Goal: Use online tool/utility: Utilize a website feature to perform a specific function

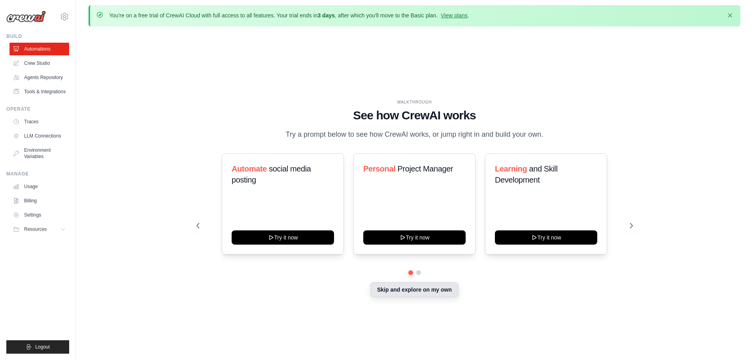
click at [423, 297] on button "Skip and explore on my own" at bounding box center [414, 289] width 88 height 15
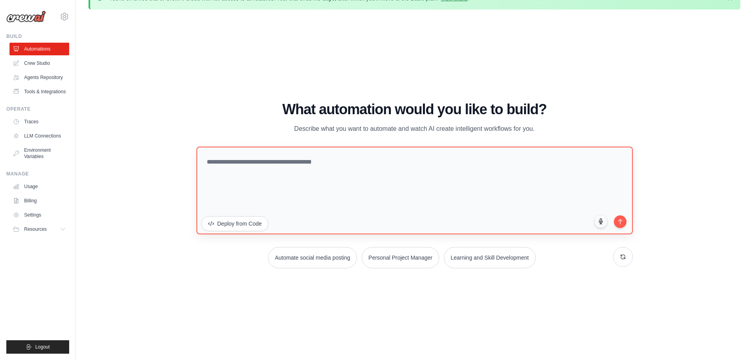
scroll to position [27, 0]
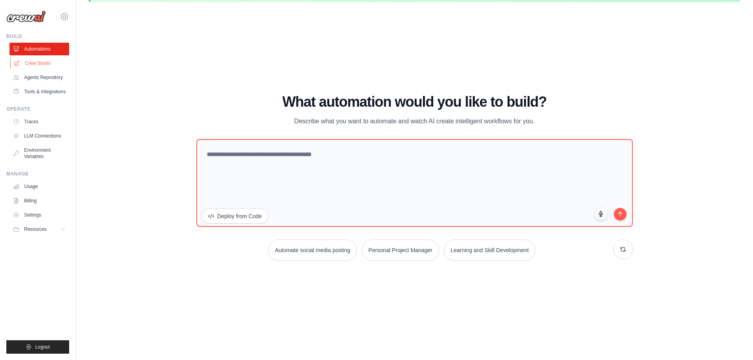
click at [31, 59] on link "Crew Studio" at bounding box center [40, 63] width 60 height 13
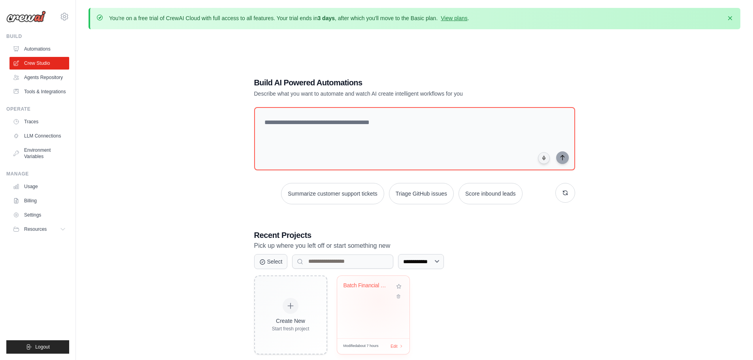
click at [374, 300] on div "Batch Financial Compliance Look-Thr..." at bounding box center [373, 307] width 72 height 62
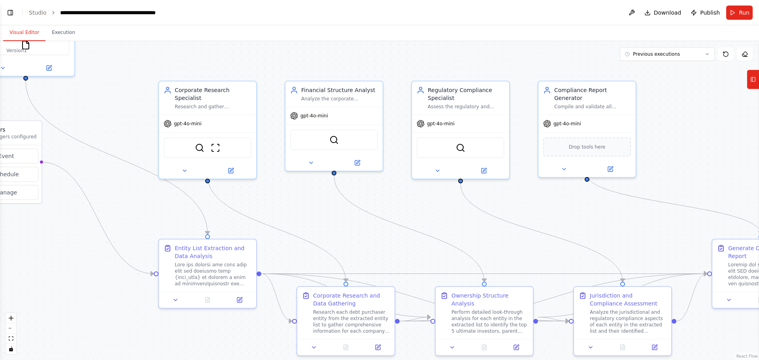
scroll to position [6158, 0]
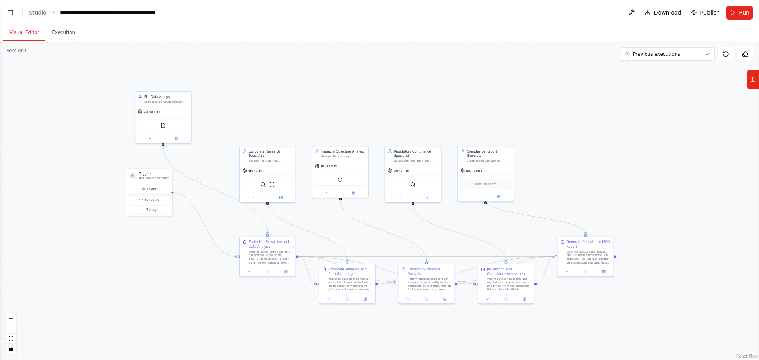
click at [121, 266] on div ".deletable-edge-delete-btn { width: 20px; height: 20px; border: 0px solid #ffff…" at bounding box center [379, 200] width 759 height 319
click at [251, 108] on div ".deletable-edge-delete-btn { width: 20px; height: 20px; border: 0px solid #ffff…" at bounding box center [379, 200] width 759 height 319
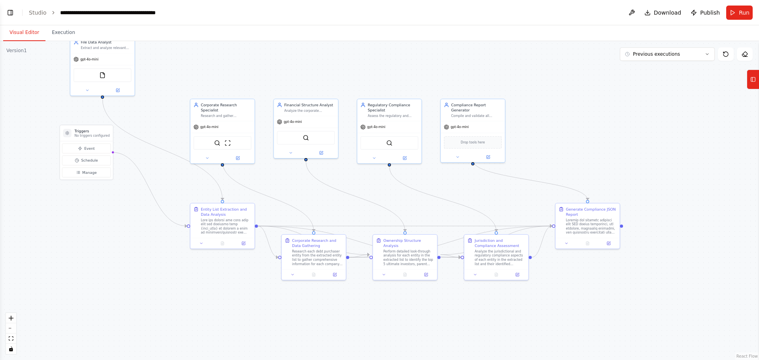
drag, startPoint x: 206, startPoint y: 230, endPoint x: 188, endPoint y: 194, distance: 40.1
click at [177, 187] on div ".deletable-edge-delete-btn { width: 20px; height: 20px; border: 0px solid #ffff…" at bounding box center [379, 200] width 759 height 319
click at [98, 59] on div "gpt-4o-mini" at bounding box center [102, 58] width 64 height 11
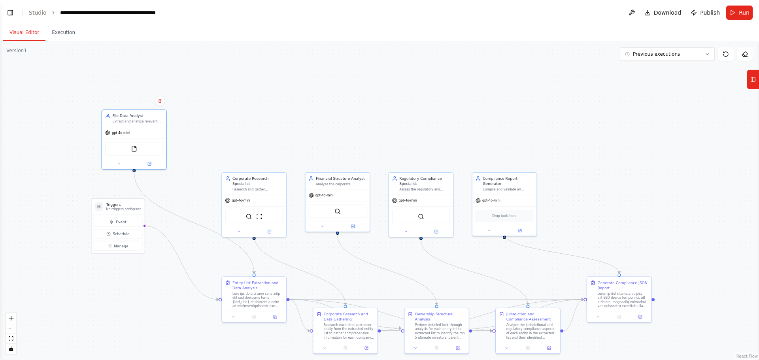
drag, startPoint x: 203, startPoint y: 68, endPoint x: 235, endPoint y: 142, distance: 80.2
click at [235, 142] on div ".deletable-edge-delete-btn { width: 20px; height: 20px; border: 0px solid #ffff…" at bounding box center [379, 200] width 759 height 319
click at [130, 121] on div "Extract and analyze relevant financial and corporate information from data file…" at bounding box center [137, 121] width 51 height 4
click at [121, 136] on div "gpt-4o-mini" at bounding box center [134, 131] width 64 height 11
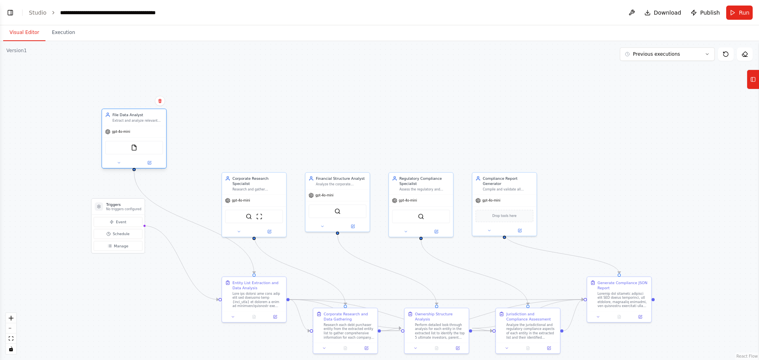
click at [121, 136] on div "gpt-4o-mini" at bounding box center [134, 131] width 64 height 11
click at [136, 148] on img at bounding box center [134, 148] width 6 height 6
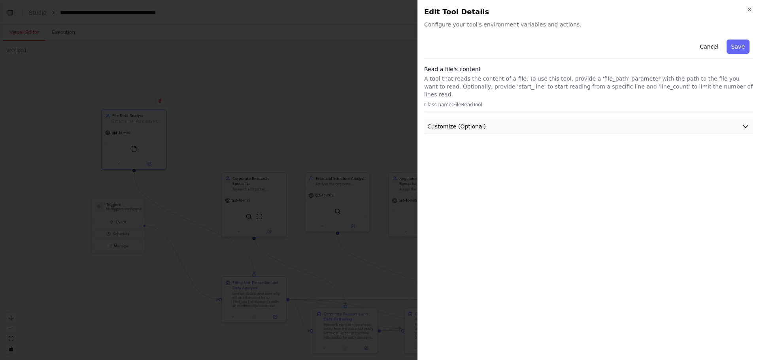
click at [576, 119] on button "Customize (Optional)" at bounding box center [588, 126] width 328 height 15
click at [555, 119] on button "Customize (Optional)" at bounding box center [588, 126] width 328 height 15
click at [747, 13] on h2 "Edit Tool Details" at bounding box center [588, 11] width 328 height 11
click at [749, 10] on icon "button" at bounding box center [749, 9] width 6 height 6
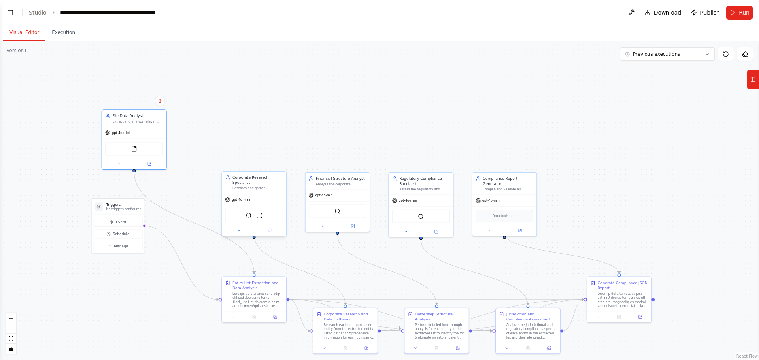
click at [251, 186] on div "Research and gather comprehensive information about multiple debt purchaser ent…" at bounding box center [257, 188] width 51 height 4
click at [270, 228] on button at bounding box center [270, 230] width 30 height 6
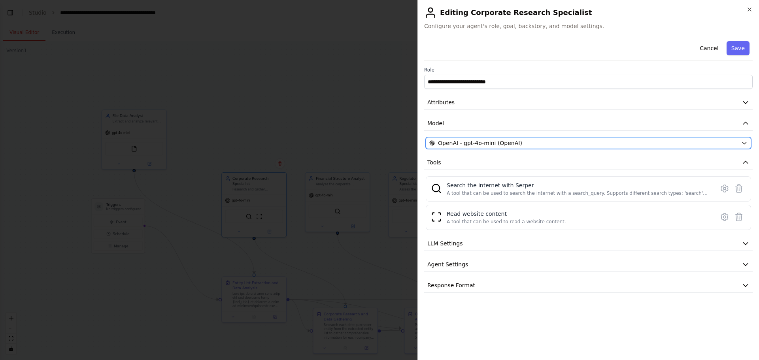
click at [489, 143] on span "OpenAI - gpt-4o-mini (OpenAI)" at bounding box center [480, 143] width 84 height 8
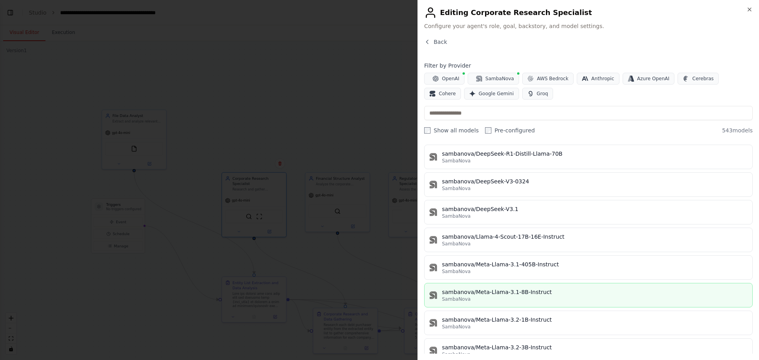
scroll to position [14894, 0]
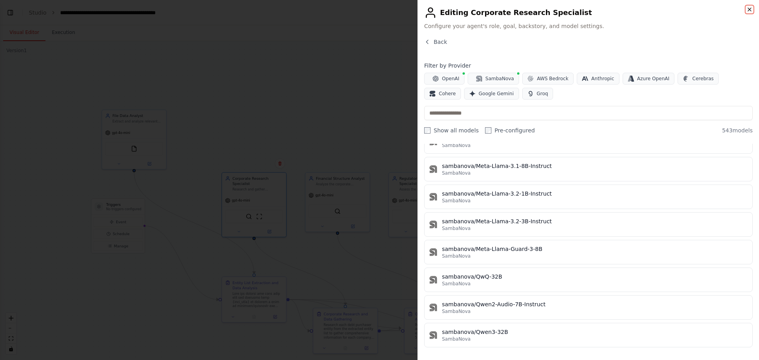
click at [748, 7] on icon "button" at bounding box center [749, 9] width 6 height 6
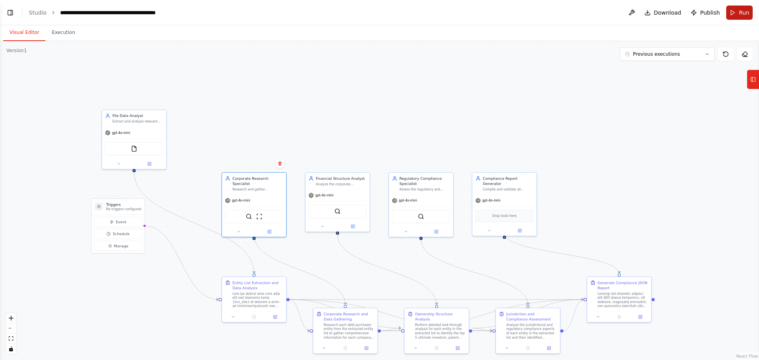
click at [734, 15] on button "Run" at bounding box center [739, 13] width 26 height 14
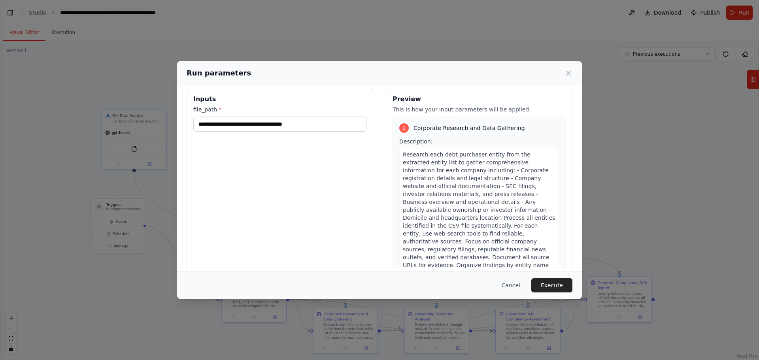
scroll to position [0, 0]
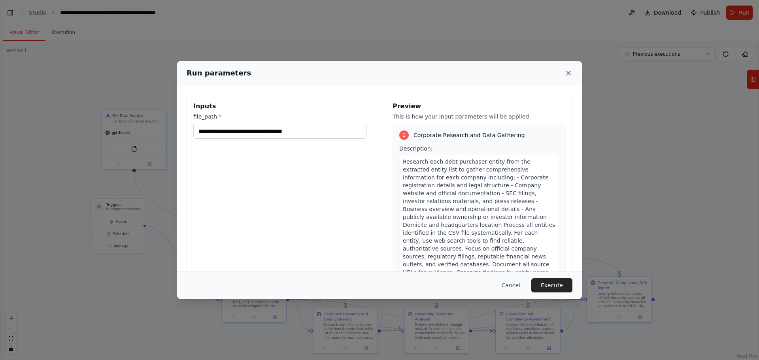
click at [566, 73] on icon at bounding box center [568, 73] width 8 height 8
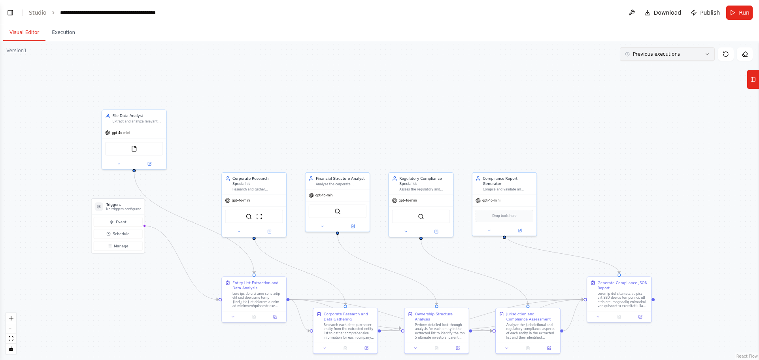
click at [668, 54] on span "Previous executions" at bounding box center [656, 54] width 47 height 6
click at [651, 68] on div "2h 24m ago" at bounding box center [671, 69] width 79 height 6
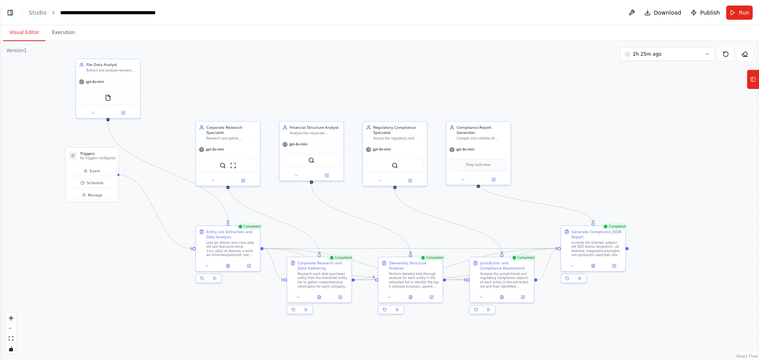
drag, startPoint x: 572, startPoint y: 242, endPoint x: 536, endPoint y: 171, distance: 79.9
click at [535, 170] on div ".deletable-edge-delete-btn { width: 20px; height: 20px; border: 0px solid #ffff…" at bounding box center [379, 200] width 759 height 319
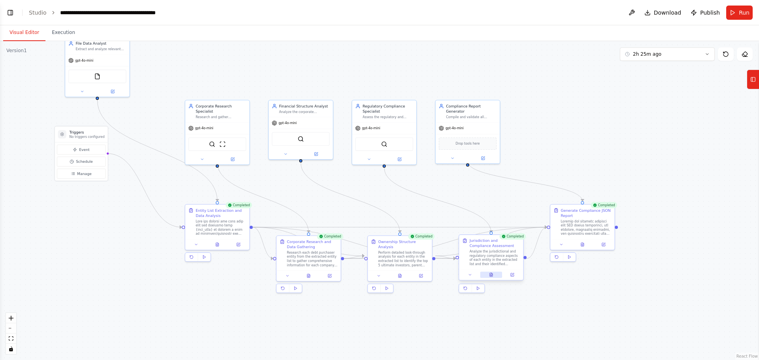
click at [486, 273] on button at bounding box center [491, 275] width 22 height 6
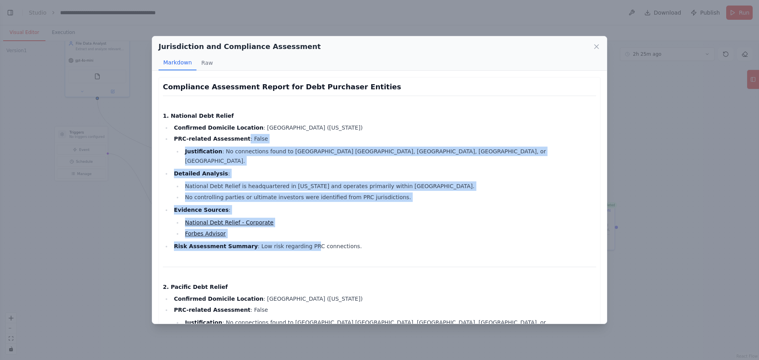
drag, startPoint x: 293, startPoint y: 232, endPoint x: 298, endPoint y: 238, distance: 8.5
click at [298, 238] on ul "Confirmed Domicile Location : United States (New York) PRC-related Assessment :…" at bounding box center [379, 187] width 433 height 128
click at [298, 242] on li "Risk Assessment Summary : Low risk regarding PRC connections." at bounding box center [384, 246] width 425 height 9
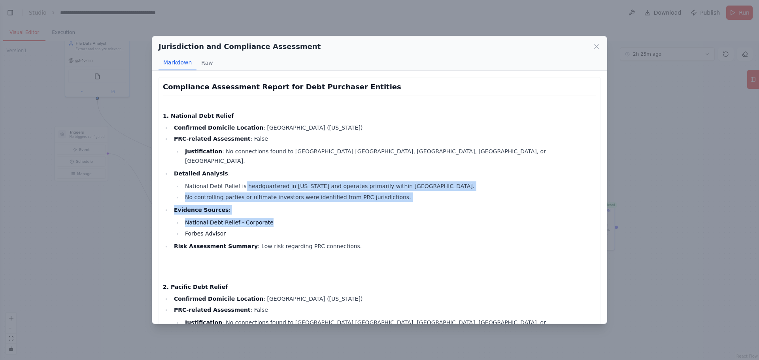
drag, startPoint x: 238, startPoint y: 170, endPoint x: 294, endPoint y: 217, distance: 72.6
click at [294, 217] on ul "Confirmed Domicile Location : United States (New York) PRC-related Assessment :…" at bounding box center [379, 187] width 433 height 128
click at [294, 218] on li "National Debt Relief - Corporate" at bounding box center [389, 222] width 413 height 9
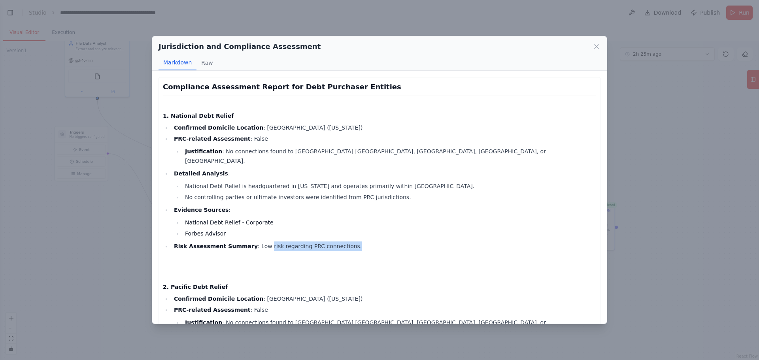
drag, startPoint x: 254, startPoint y: 236, endPoint x: 323, endPoint y: 250, distance: 70.2
drag, startPoint x: 272, startPoint y: 234, endPoint x: 319, endPoint y: 250, distance: 50.0
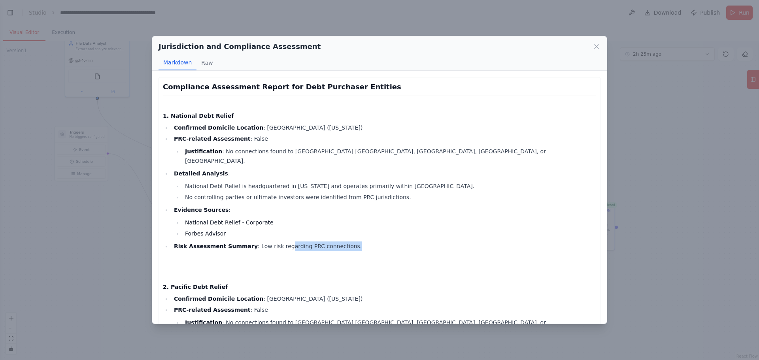
scroll to position [237, 0]
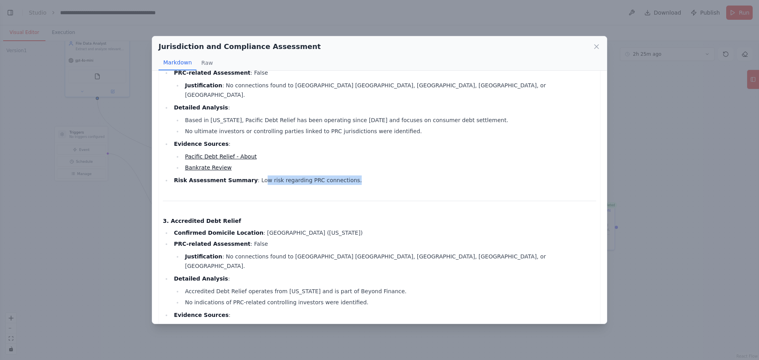
drag, startPoint x: 249, startPoint y: 156, endPoint x: 335, endPoint y: 177, distance: 88.8
click at [335, 177] on div "Compliance Assessment Report for Debt Purchaser Entities 1. National Debt Relie…" at bounding box center [379, 326] width 433 height 965
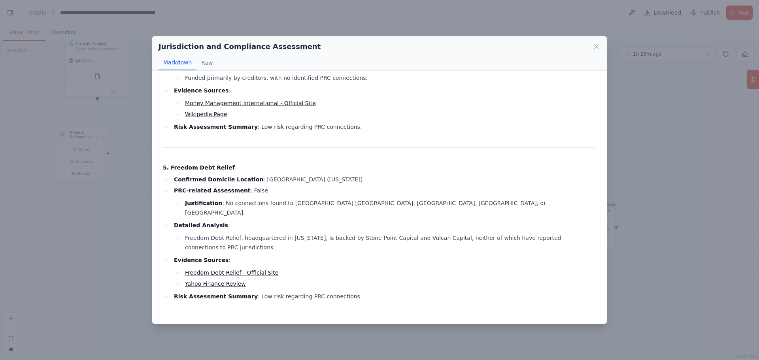
scroll to position [667, 0]
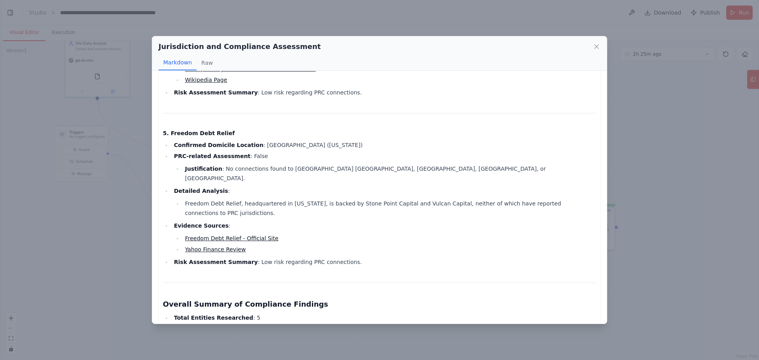
drag, startPoint x: 317, startPoint y: 311, endPoint x: 348, endPoint y: 314, distance: 30.9
drag, startPoint x: 212, startPoint y: 282, endPoint x: 351, endPoint y: 283, distance: 138.4
click at [351, 324] on li "Risk Level : All entities exhibit low risk regarding PRC connections." at bounding box center [384, 328] width 425 height 9
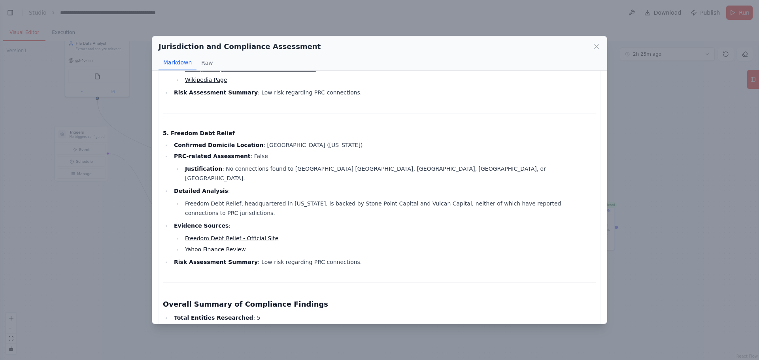
click at [351, 324] on li "Risk Level : All entities exhibit low risk regarding PRC connections." at bounding box center [384, 328] width 425 height 9
drag, startPoint x: 293, startPoint y: 296, endPoint x: 344, endPoint y: 312, distance: 53.9
drag, startPoint x: 302, startPoint y: 290, endPoint x: 348, endPoint y: 304, distance: 48.2
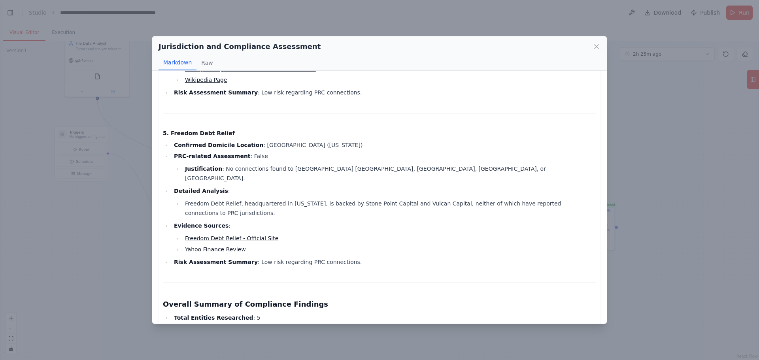
drag, startPoint x: 339, startPoint y: 293, endPoint x: 386, endPoint y: 303, distance: 48.2
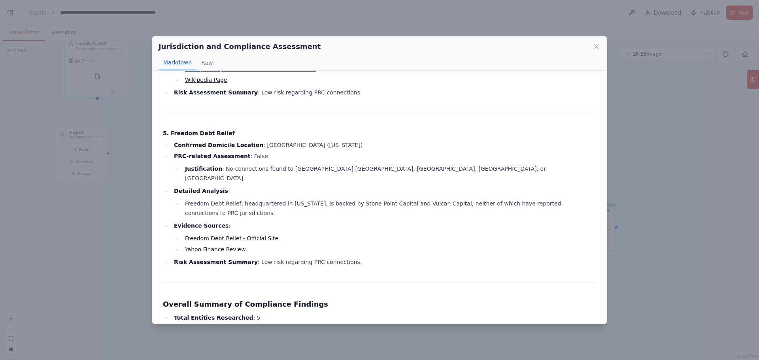
drag, startPoint x: 374, startPoint y: 292, endPoint x: 419, endPoint y: 304, distance: 46.9
drag, startPoint x: 408, startPoint y: 294, endPoint x: 429, endPoint y: 302, distance: 22.6
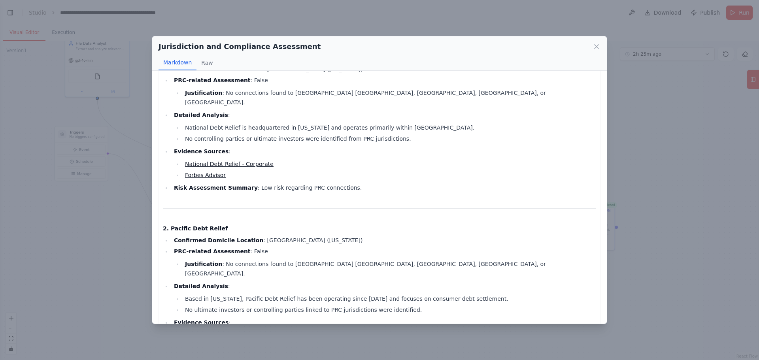
scroll to position [0, 0]
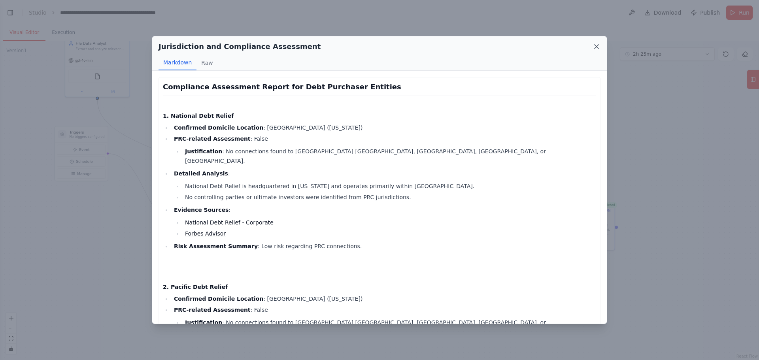
click at [598, 45] on icon at bounding box center [597, 47] width 4 height 4
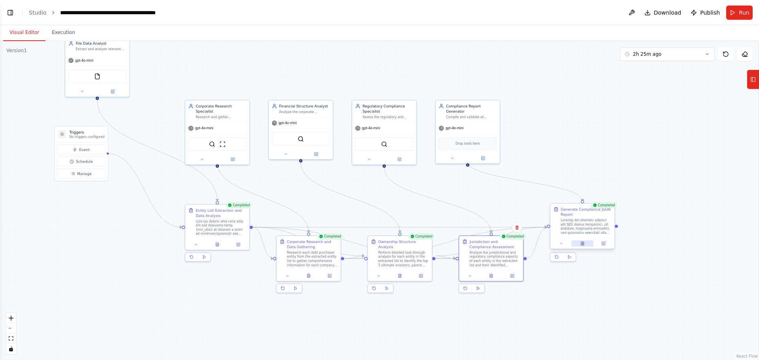
click at [587, 245] on button at bounding box center [582, 243] width 22 height 6
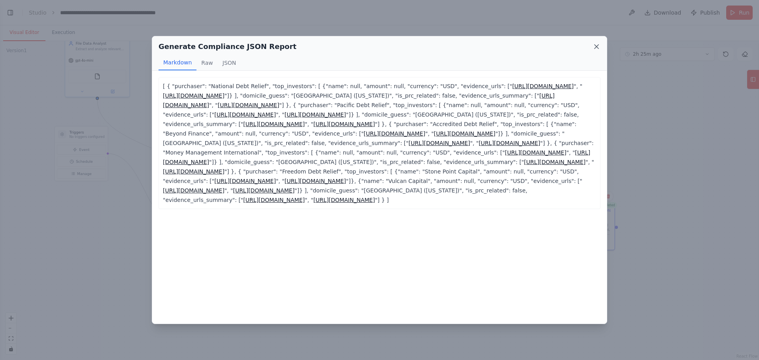
click at [600, 46] on icon at bounding box center [597, 47] width 8 height 8
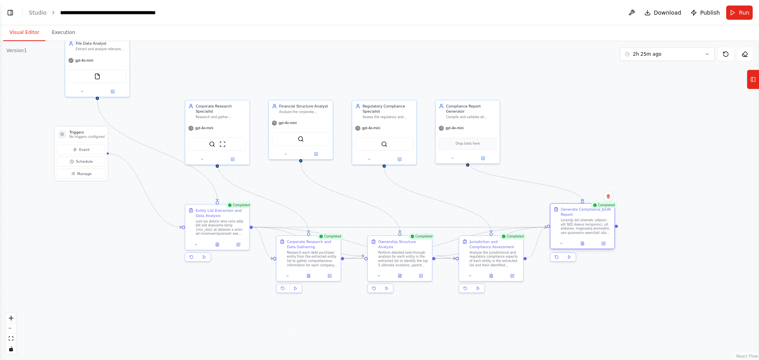
click at [580, 220] on div at bounding box center [586, 226] width 51 height 17
click at [609, 244] on button at bounding box center [604, 243] width 18 height 6
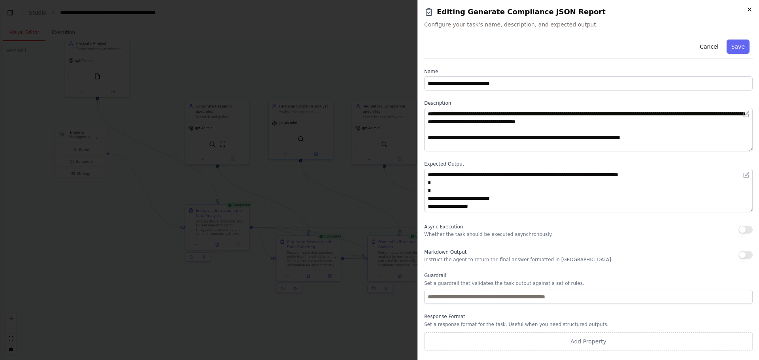
click at [748, 11] on icon "button" at bounding box center [749, 9] width 3 height 3
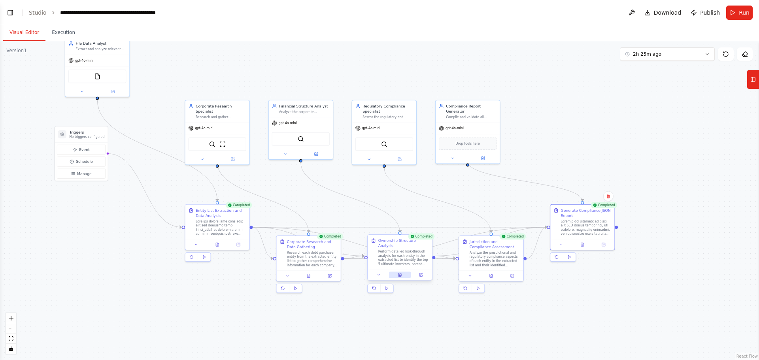
click at [402, 272] on button at bounding box center [400, 275] width 22 height 6
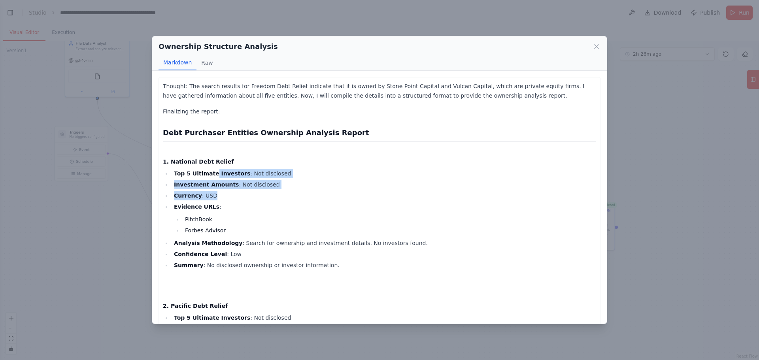
drag, startPoint x: 210, startPoint y: 170, endPoint x: 268, endPoint y: 200, distance: 65.9
click at [268, 200] on ul "Top 5 Ultimate Investors : Not disclosed Investment Amounts : Not disclosed Cur…" at bounding box center [379, 219] width 433 height 101
click at [268, 200] on li "Currency : USD" at bounding box center [384, 195] width 425 height 9
drag, startPoint x: 173, startPoint y: 169, endPoint x: 249, endPoint y: 209, distance: 86.3
click at [249, 209] on ul "Top 5 Ultimate Investors : Not disclosed Investment Amounts : Not disclosed Cur…" at bounding box center [379, 219] width 433 height 101
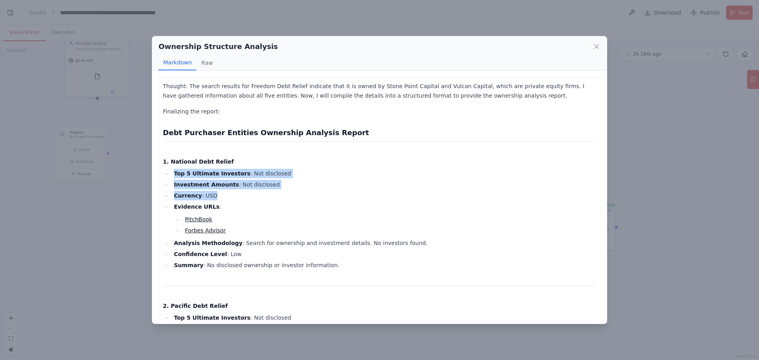
click at [249, 209] on li "Evidence URLs : PitchBook Forbes Advisor" at bounding box center [384, 218] width 425 height 33
drag, startPoint x: 194, startPoint y: 172, endPoint x: 253, endPoint y: 201, distance: 65.2
click at [253, 201] on ul "Top 5 Ultimate Investors : Not disclosed Investment Amounts : Not disclosed Cur…" at bounding box center [379, 219] width 433 height 101
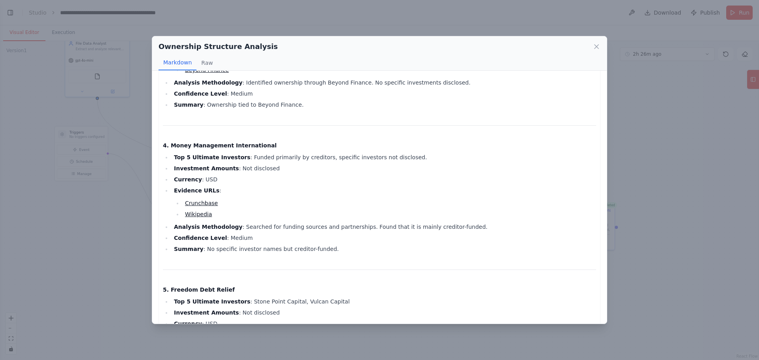
scroll to position [606, 0]
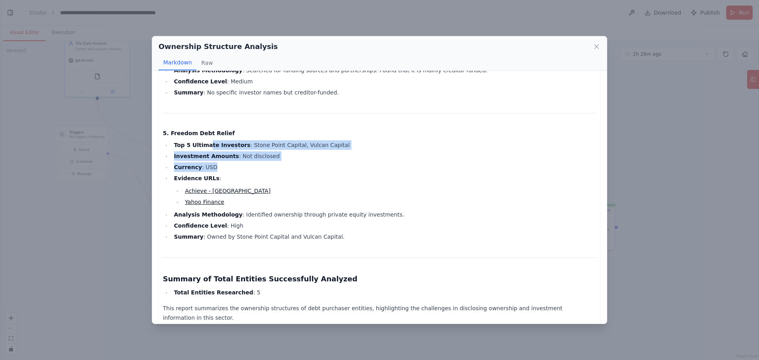
drag, startPoint x: 206, startPoint y: 149, endPoint x: 278, endPoint y: 173, distance: 76.8
click at [278, 173] on ul "Top 5 Ultimate Investors : Stone Point Capital, Vulcan Capital Investment Amoun…" at bounding box center [379, 190] width 433 height 101
drag, startPoint x: 230, startPoint y: 145, endPoint x: 266, endPoint y: 166, distance: 41.6
click at [266, 166] on ul "Top 5 Ultimate Investors : Stone Point Capital, Vulcan Capital Investment Amoun…" at bounding box center [379, 190] width 433 height 101
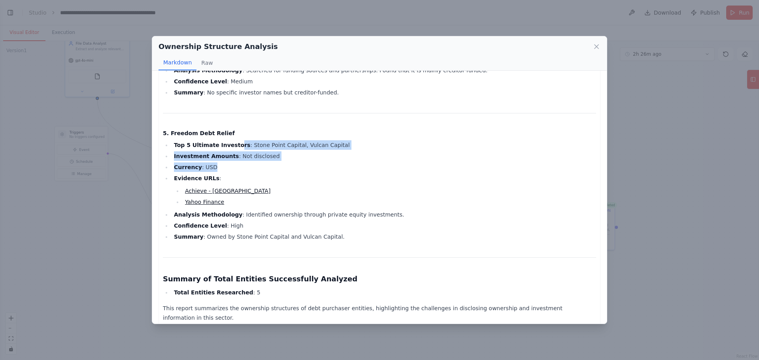
click at [266, 166] on li "Currency : USD" at bounding box center [384, 166] width 425 height 9
drag, startPoint x: 217, startPoint y: 144, endPoint x: 259, endPoint y: 174, distance: 51.6
click at [259, 174] on ul "Top 5 Ultimate Investors : Stone Point Capital, Vulcan Capital Investment Amoun…" at bounding box center [379, 190] width 433 height 101
click at [259, 174] on li "Evidence URLs : Achieve - Stone Point Capital Yahoo Finance" at bounding box center [384, 190] width 425 height 33
drag, startPoint x: 221, startPoint y: 142, endPoint x: 262, endPoint y: 174, distance: 52.4
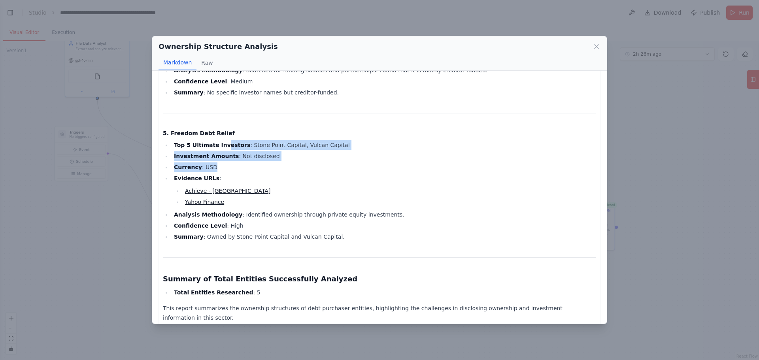
click at [262, 174] on ul "Top 5 Ultimate Investors : Stone Point Capital, Vulcan Capital Investment Amoun…" at bounding box center [379, 190] width 433 height 101
click at [262, 174] on li "Evidence URLs : Achieve - Stone Point Capital Yahoo Finance" at bounding box center [384, 190] width 425 height 33
drag, startPoint x: 214, startPoint y: 142, endPoint x: 300, endPoint y: 195, distance: 100.6
click at [300, 195] on ul "Top 5 Ultimate Investors : Stone Point Capital, Vulcan Capital Investment Amoun…" at bounding box center [379, 190] width 433 height 101
click at [300, 195] on li "Achieve - Stone Point Capital" at bounding box center [389, 190] width 413 height 9
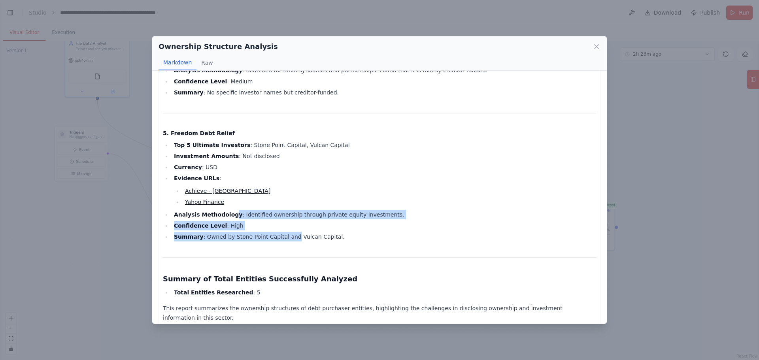
drag, startPoint x: 227, startPoint y: 213, endPoint x: 285, endPoint y: 233, distance: 61.4
click at [285, 233] on ul "Top 5 Ultimate Investors : Stone Point Capital, Vulcan Capital Investment Amoun…" at bounding box center [379, 190] width 433 height 101
click at [285, 233] on li "Summary : Owned by Stone Point Capital and Vulcan Capital." at bounding box center [384, 236] width 425 height 9
drag, startPoint x: 236, startPoint y: 215, endPoint x: 325, endPoint y: 238, distance: 92.6
click at [325, 238] on ul "Top 5 Ultimate Investors : Stone Point Capital, Vulcan Capital Investment Amoun…" at bounding box center [379, 190] width 433 height 101
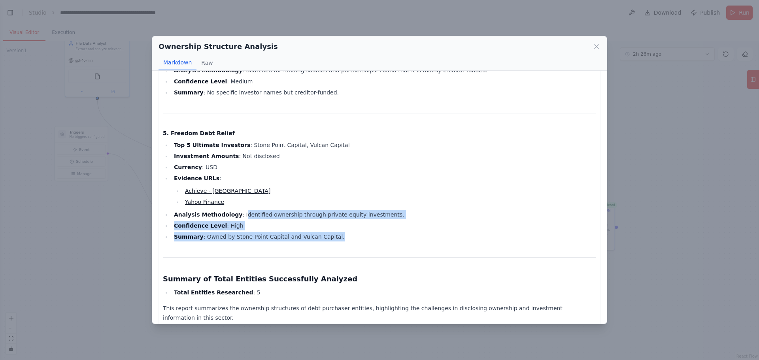
click at [325, 238] on li "Summary : Owned by Stone Point Capital and Vulcan Capital." at bounding box center [384, 236] width 425 height 9
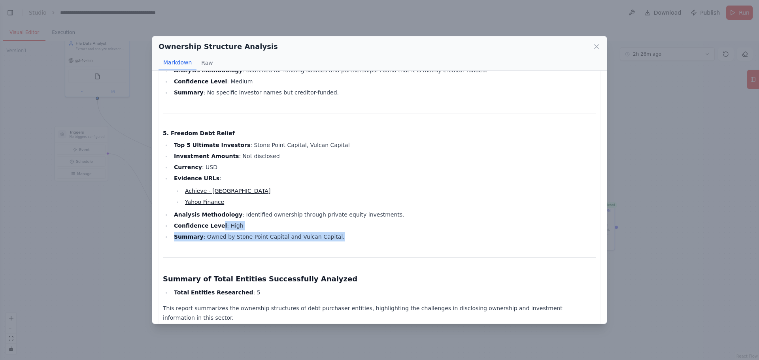
drag, startPoint x: 217, startPoint y: 227, endPoint x: 313, endPoint y: 245, distance: 97.7
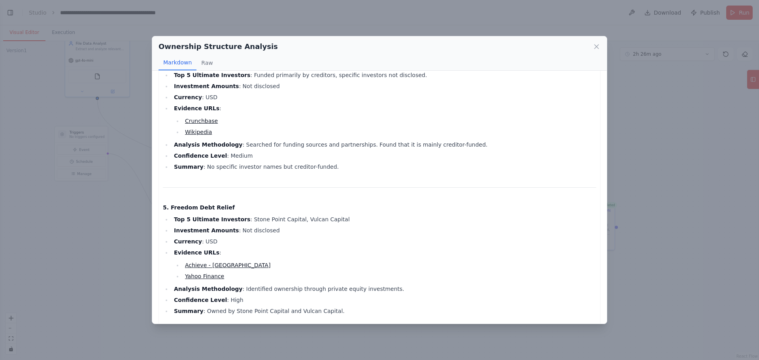
scroll to position [527, 0]
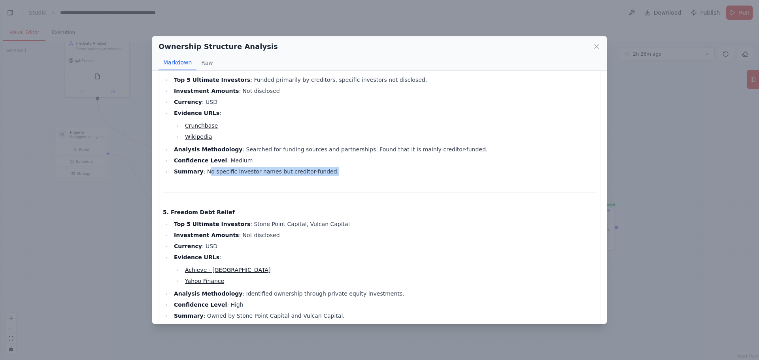
drag, startPoint x: 204, startPoint y: 170, endPoint x: 324, endPoint y: 176, distance: 119.9
click at [324, 176] on li "Summary : No specific investor names but creditor-funded." at bounding box center [384, 171] width 425 height 9
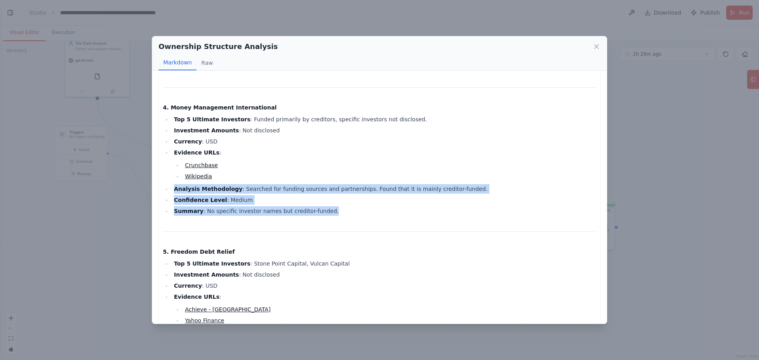
drag, startPoint x: 241, startPoint y: 178, endPoint x: 347, endPoint y: 218, distance: 113.0
click at [347, 218] on div "Thought: The search results for Freedom Debt Relief indicate that it is owned b…" at bounding box center [379, 17] width 433 height 847
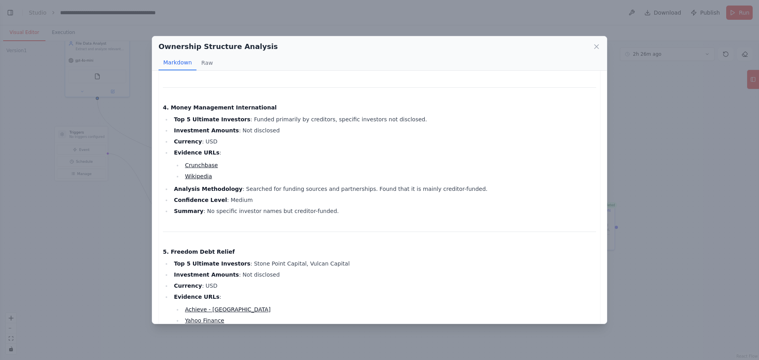
click at [347, 218] on div "Thought: The search results for Freedom Debt Relief indicate that it is owned b…" at bounding box center [379, 17] width 433 height 847
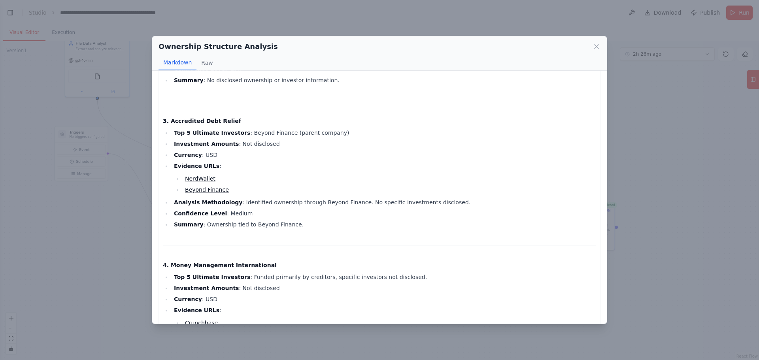
scroll to position [329, 0]
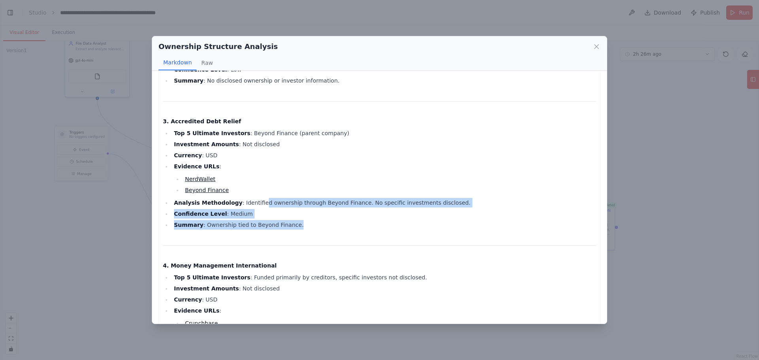
drag, startPoint x: 254, startPoint y: 203, endPoint x: 310, endPoint y: 228, distance: 62.1
click at [310, 228] on ul "Top 5 Ultimate Investors : Beyond Finance (parent company) Investment Amounts :…" at bounding box center [379, 178] width 433 height 101
click at [310, 228] on li "Summary : Ownership tied to Beyond Finance." at bounding box center [384, 224] width 425 height 9
drag, startPoint x: 261, startPoint y: 192, endPoint x: 319, endPoint y: 234, distance: 71.4
click at [319, 234] on div "Thought: The search results for Freedom Debt Relief indicate that it is owned b…" at bounding box center [379, 176] width 433 height 847
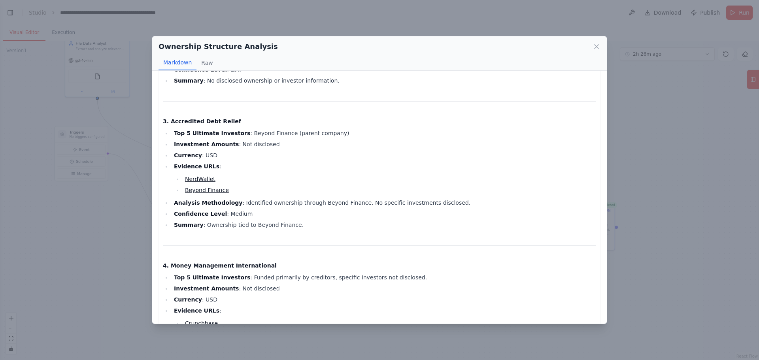
click at [319, 234] on div "Thought: The search results for Freedom Debt Relief indicate that it is owned b…" at bounding box center [379, 176] width 433 height 847
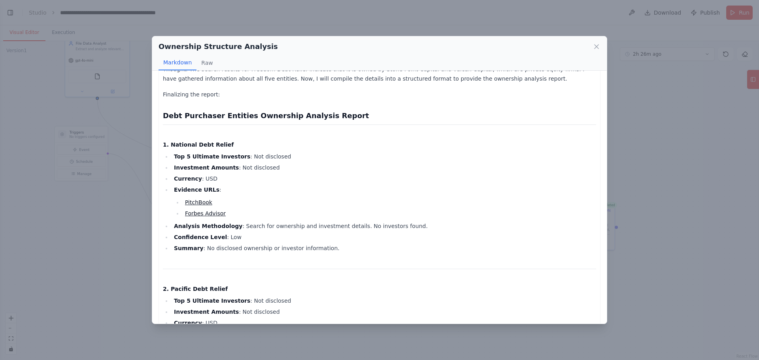
scroll to position [0, 0]
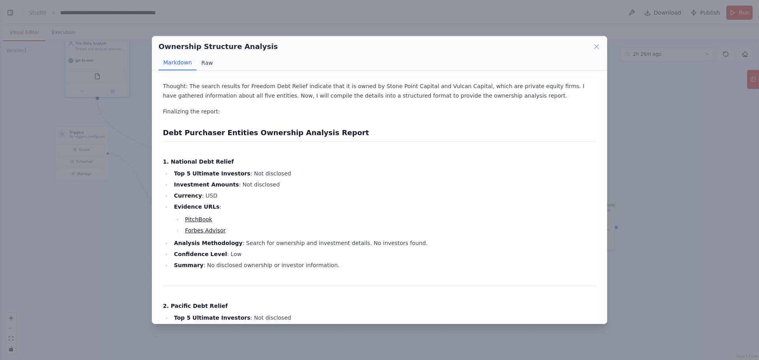
click at [204, 62] on button "Raw" at bounding box center [206, 62] width 21 height 15
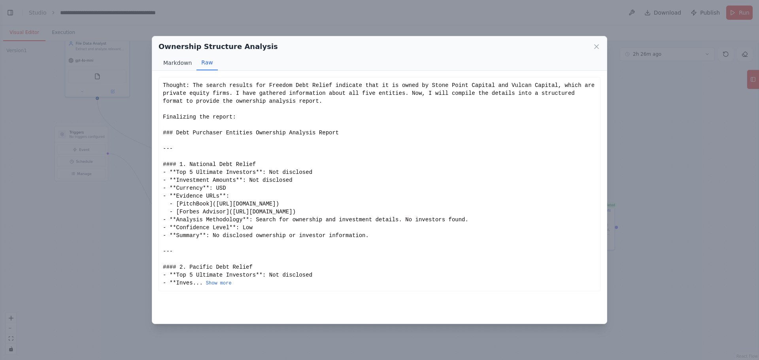
click at [183, 63] on button "Markdown" at bounding box center [178, 62] width 38 height 15
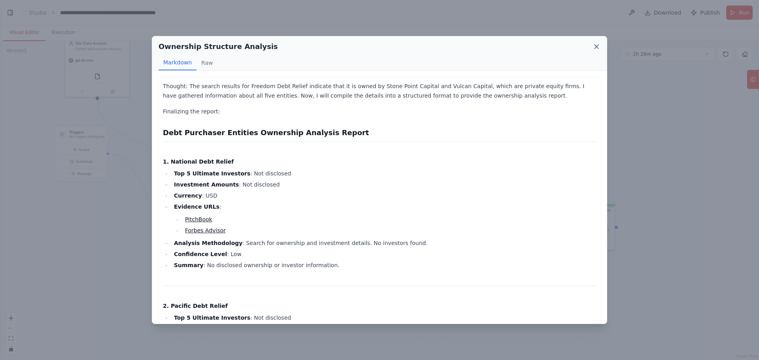
click at [595, 47] on icon at bounding box center [597, 47] width 8 height 8
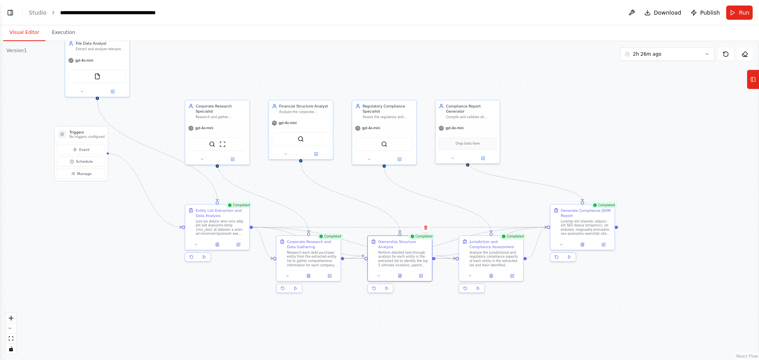
click at [164, 191] on div ".deletable-edge-delete-btn { width: 20px; height: 20px; border: 0px solid #ffff…" at bounding box center [379, 200] width 759 height 319
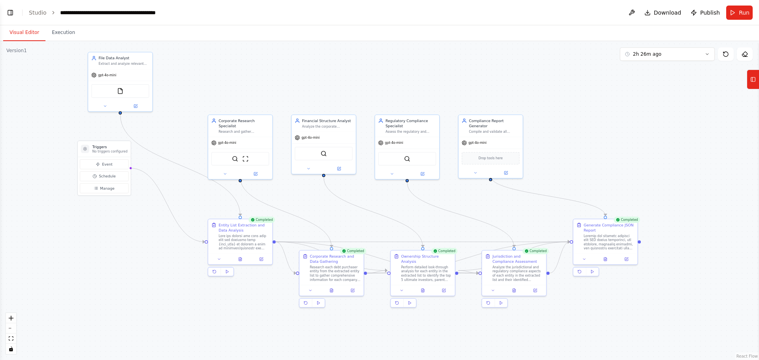
drag, startPoint x: 127, startPoint y: 264, endPoint x: 150, endPoint y: 279, distance: 27.2
click at [150, 279] on div ".deletable-edge-delete-btn { width: 20px; height: 20px; border: 0px solid #ffff…" at bounding box center [379, 200] width 759 height 319
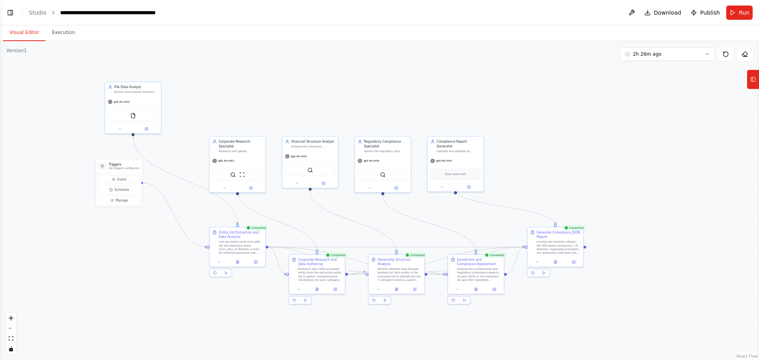
click at [526, 156] on div ".deletable-edge-delete-btn { width: 20px; height: 20px; border: 0px solid #ffff…" at bounding box center [379, 200] width 759 height 319
click at [58, 33] on button "Execution" at bounding box center [63, 33] width 36 height 17
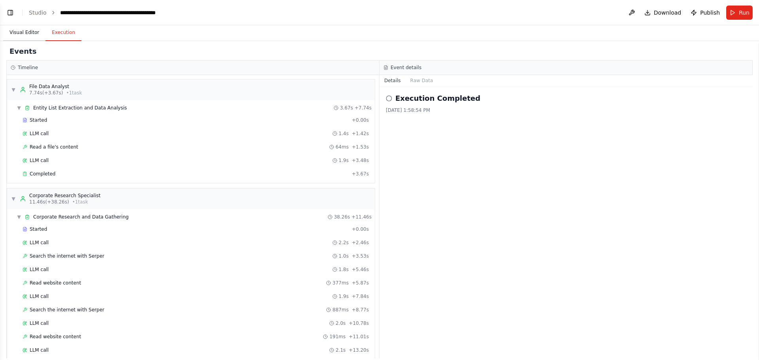
click at [20, 34] on button "Visual Editor" at bounding box center [24, 33] width 42 height 17
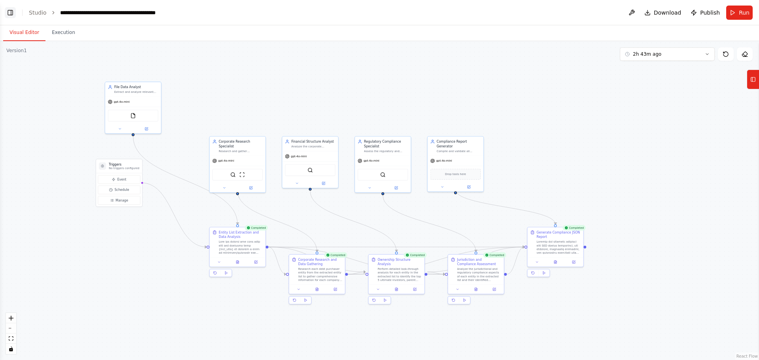
click at [9, 15] on button "Toggle Left Sidebar" at bounding box center [10, 12] width 11 height 11
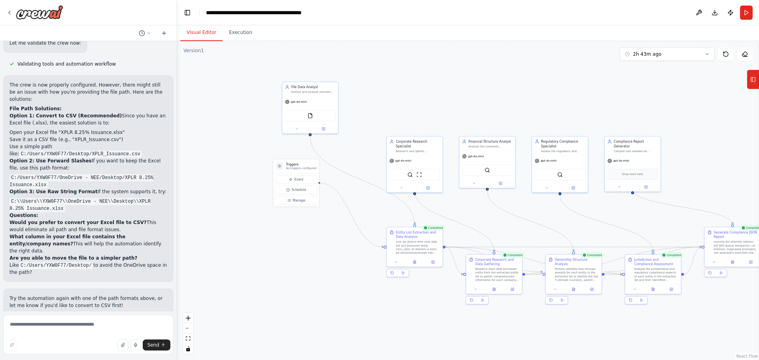
scroll to position [6165, 0]
click at [74, 332] on textarea at bounding box center [88, 335] width 170 height 40
type textarea "*"
click at [98, 328] on textarea "**********" at bounding box center [88, 335] width 170 height 40
click at [43, 323] on textarea "**********" at bounding box center [88, 335] width 170 height 40
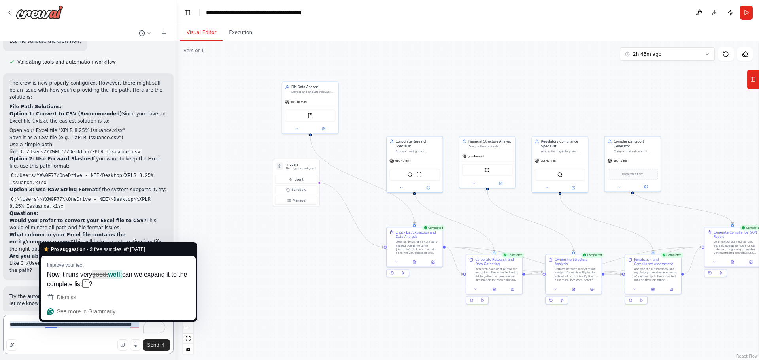
click at [56, 326] on textarea "**********" at bounding box center [88, 335] width 170 height 40
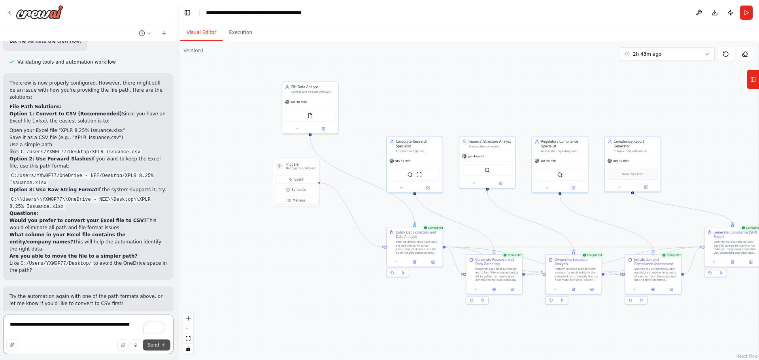
type textarea "**********"
click at [155, 343] on span "Send" at bounding box center [153, 345] width 12 height 6
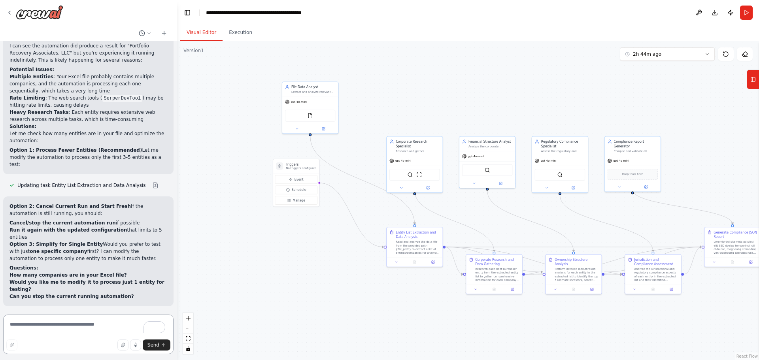
scroll to position [6505, 0]
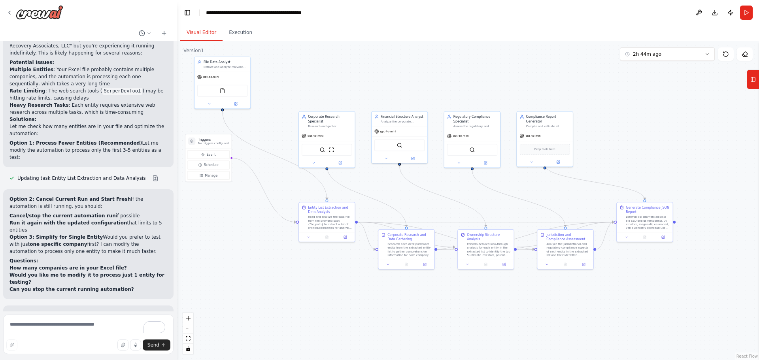
drag, startPoint x: 361, startPoint y: 324, endPoint x: 272, endPoint y: 297, distance: 92.8
click at [272, 299] on div ".deletable-edge-delete-btn { width: 20px; height: 20px; border: 0px solid #ffff…" at bounding box center [468, 200] width 582 height 319
click at [666, 63] on div ".deletable-edge-delete-btn { width: 20px; height: 20px; border: 0px solid #ffff…" at bounding box center [468, 200] width 582 height 319
click at [658, 56] on button "2h 44m ago" at bounding box center [667, 53] width 95 height 13
click at [647, 81] on div "3h 9m ago" at bounding box center [671, 82] width 79 height 6
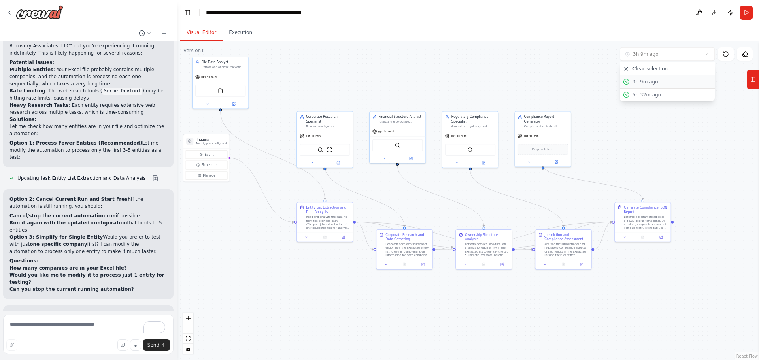
click at [630, 78] on button "3h 9m ago" at bounding box center [667, 82] width 95 height 13
click at [565, 267] on div at bounding box center [563, 263] width 56 height 9
click at [564, 263] on icon at bounding box center [564, 262] width 1 height 1
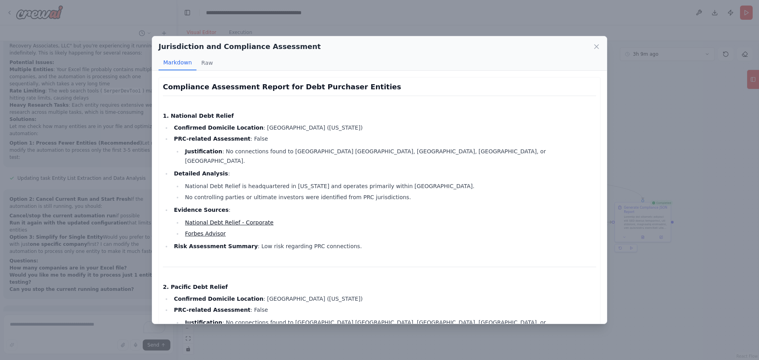
click at [221, 219] on link "National Debt Relief - Corporate" at bounding box center [229, 222] width 89 height 6
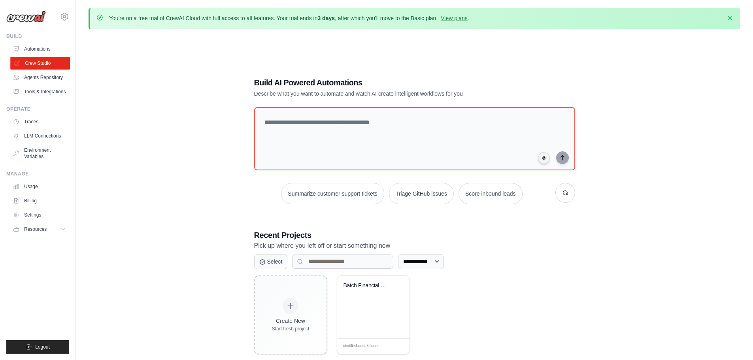
click at [49, 61] on link "Crew Studio" at bounding box center [40, 63] width 60 height 13
click at [379, 294] on div "Batch Financial Compliance Look-Thr..." at bounding box center [374, 291] width 60 height 18
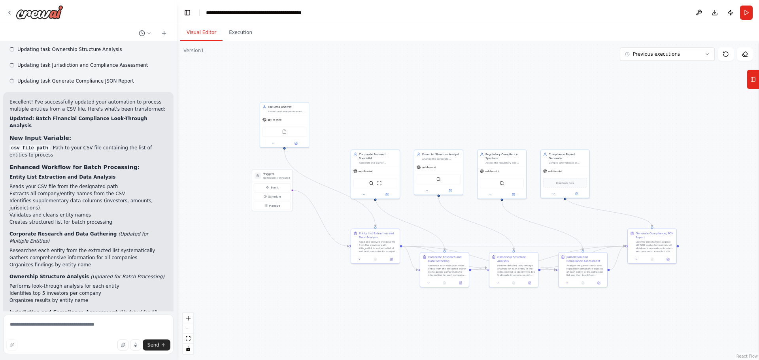
drag, startPoint x: 499, startPoint y: 238, endPoint x: 432, endPoint y: 228, distance: 67.5
click at [432, 228] on div ".deletable-edge-delete-btn { width: 20px; height: 20px; border: 0px solid #ffff…" at bounding box center [468, 200] width 582 height 319
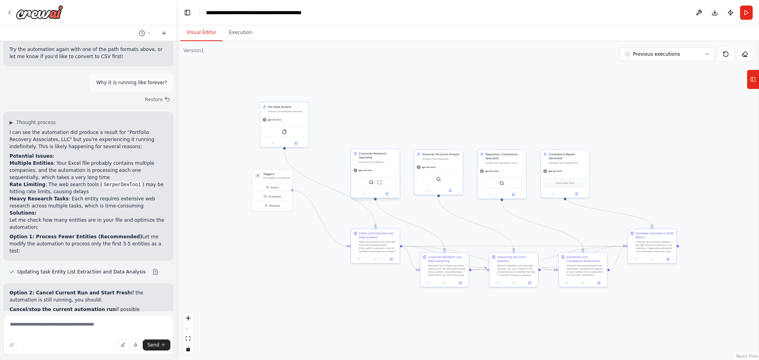
scroll to position [6435, 0]
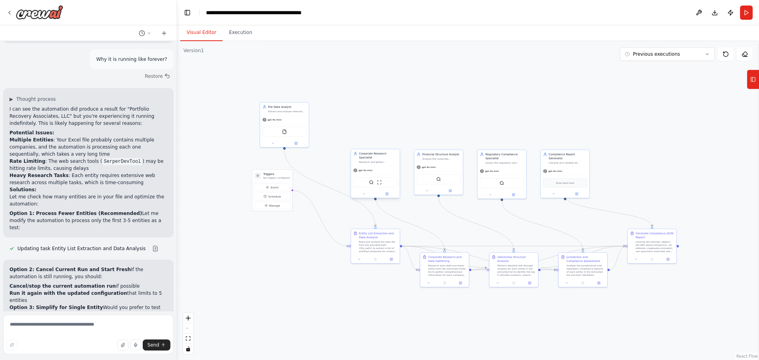
click at [368, 169] on span "gpt-4o-mini" at bounding box center [366, 170] width 14 height 3
click at [389, 193] on div at bounding box center [375, 194] width 49 height 8
click at [388, 193] on icon at bounding box center [387, 194] width 2 height 2
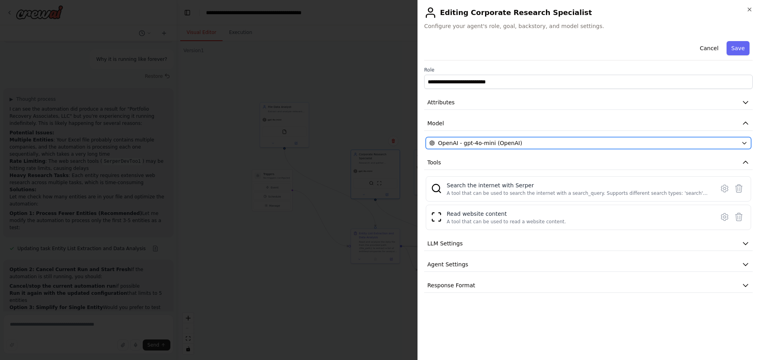
click at [502, 143] on span "OpenAI - gpt-4o-mini (OpenAI)" at bounding box center [480, 143] width 84 height 8
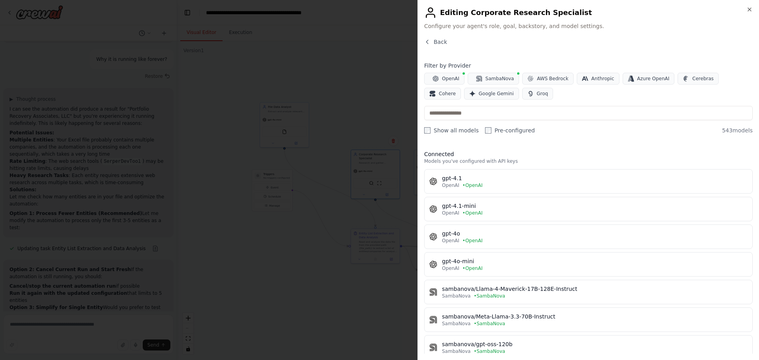
scroll to position [6441, 0]
